Goal: Information Seeking & Learning: Learn about a topic

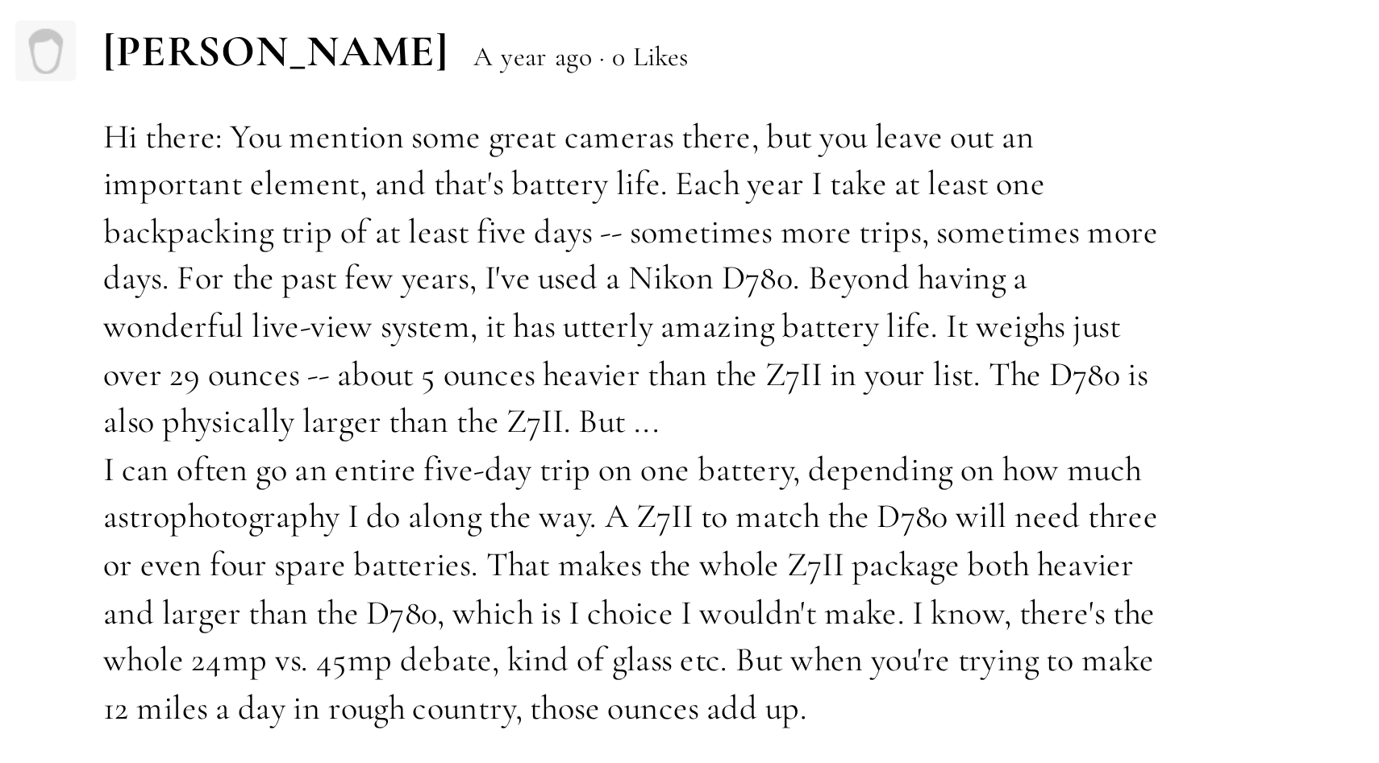
scroll to position [6812, 0]
